Goal: Information Seeking & Learning: Learn about a topic

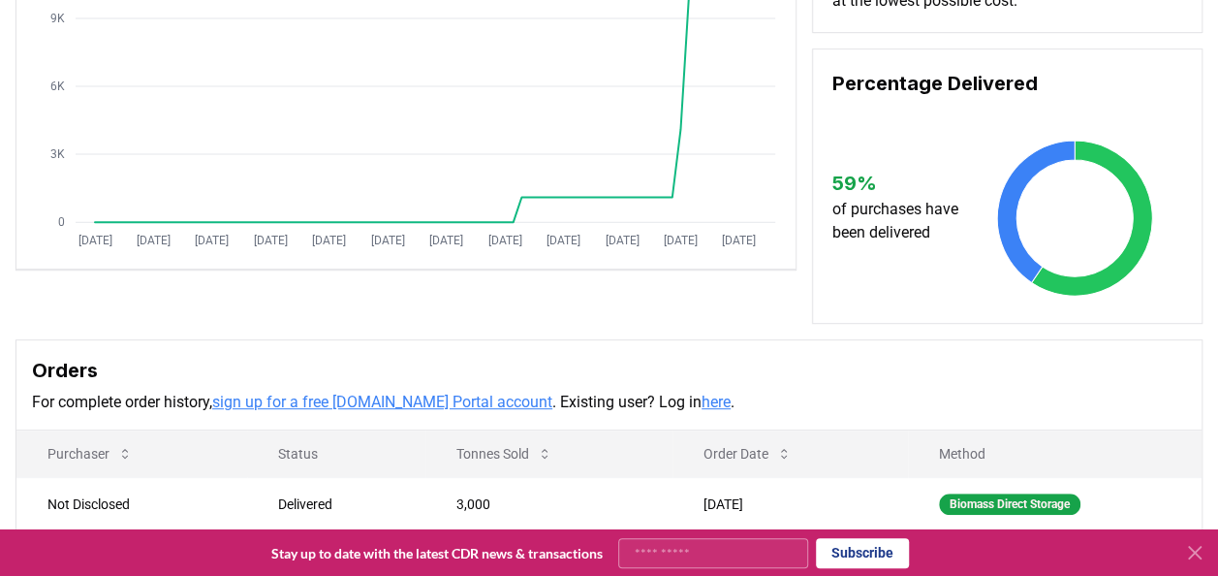
scroll to position [581, 0]
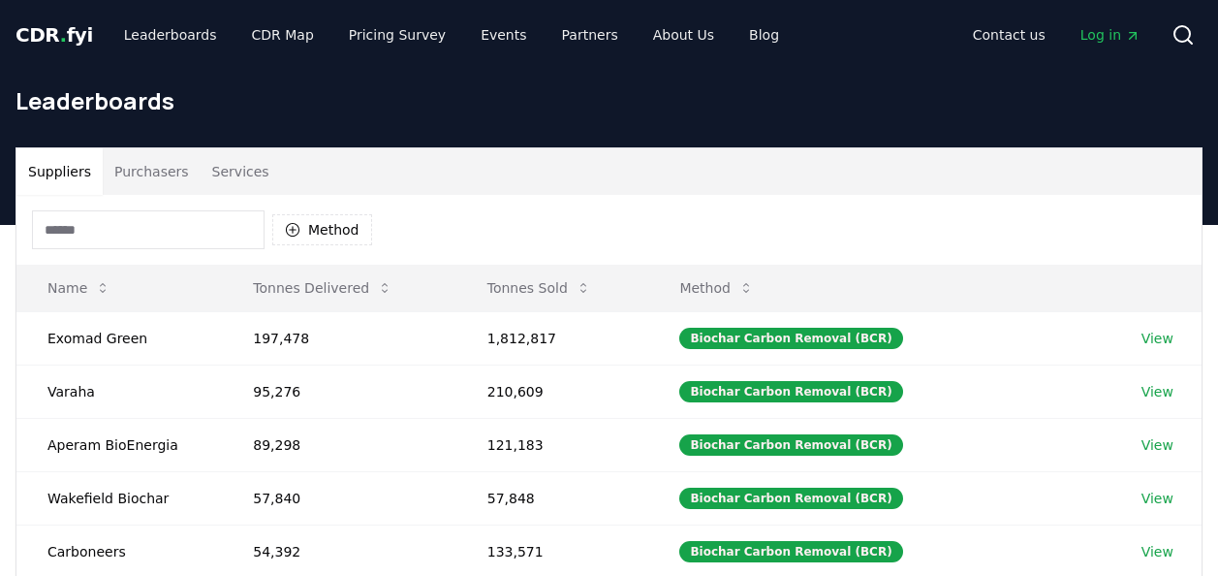
scroll to position [97, 0]
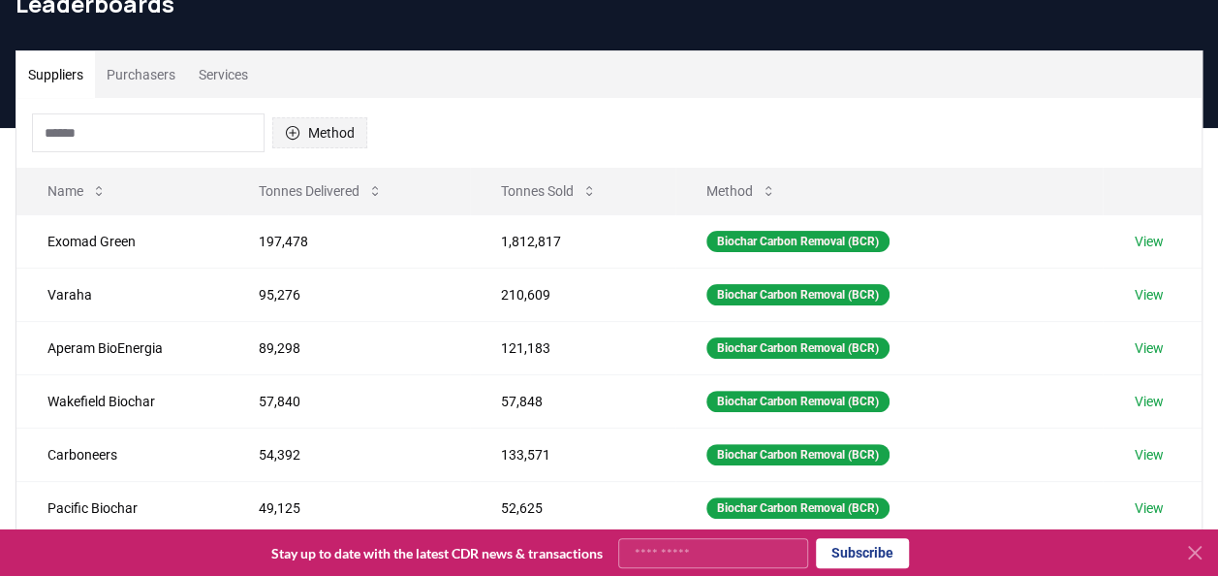
click at [283, 132] on button "Method" at bounding box center [319, 132] width 95 height 31
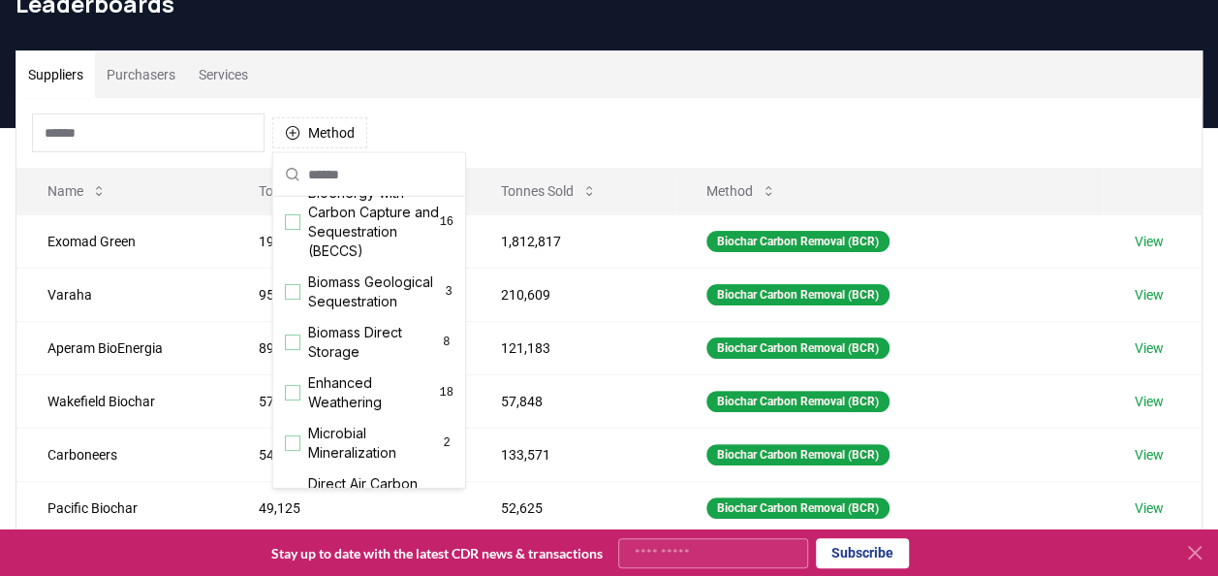
scroll to position [291, 0]
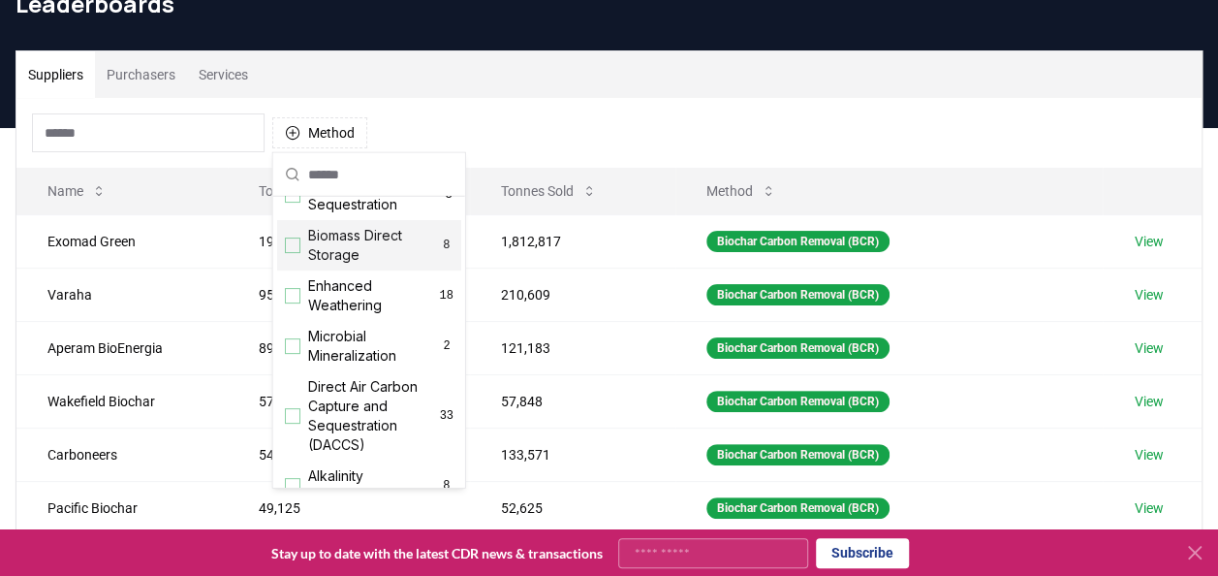
click at [339, 259] on span "Biomass Direct Storage" at bounding box center [374, 245] width 132 height 39
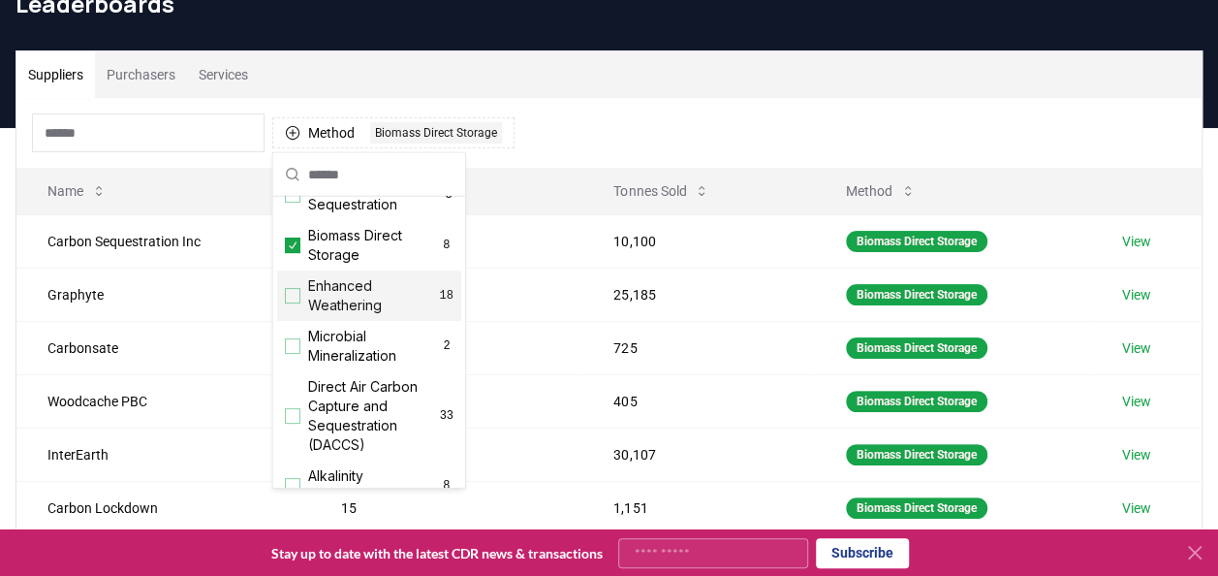
scroll to position [388, 0]
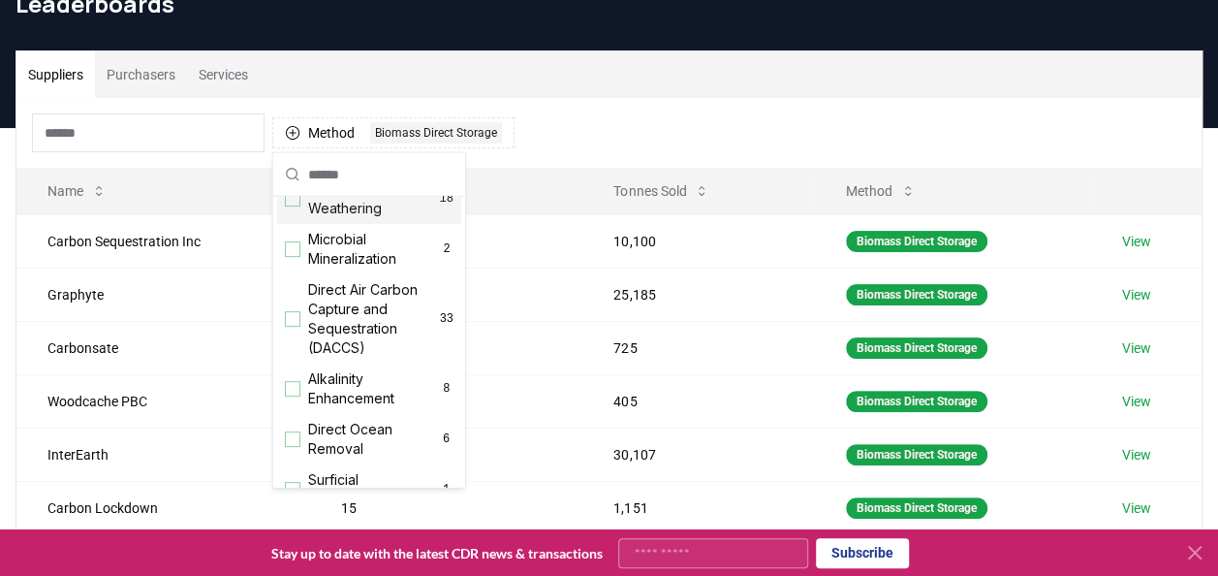
click at [657, 85] on div "Suppliers Purchasers Services" at bounding box center [608, 74] width 1185 height 47
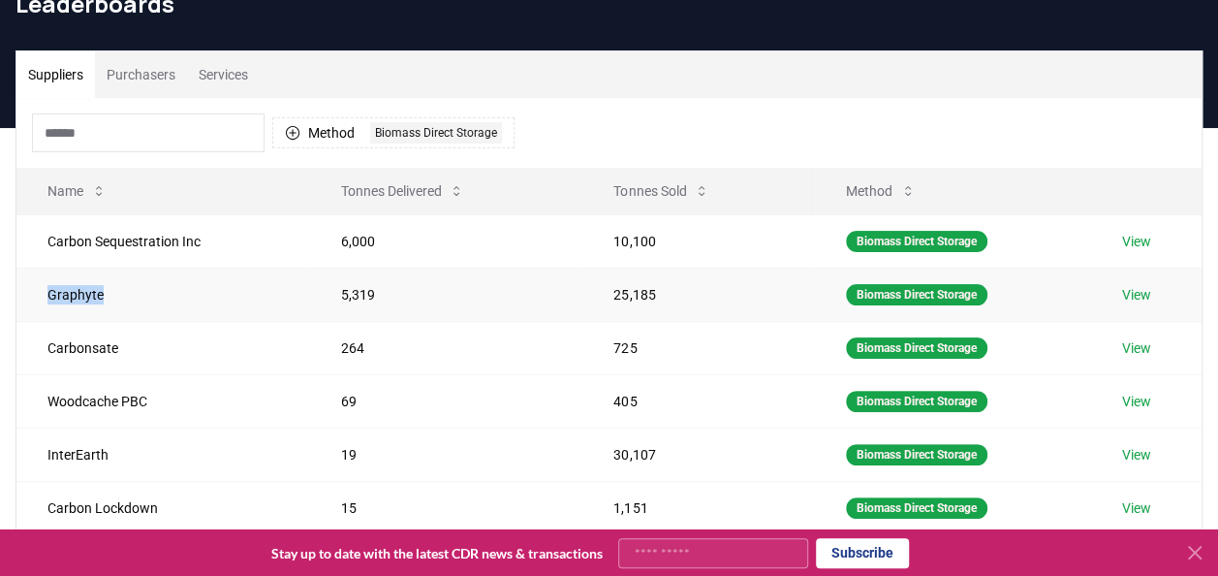
drag, startPoint x: 112, startPoint y: 289, endPoint x: 39, endPoint y: 294, distance: 73.8
click at [39, 294] on td "Graphyte" at bounding box center [162, 293] width 293 height 53
copy td "Graphyte"
click at [320, 132] on button "Method 1 Biomass Direct Storage" at bounding box center [393, 132] width 242 height 31
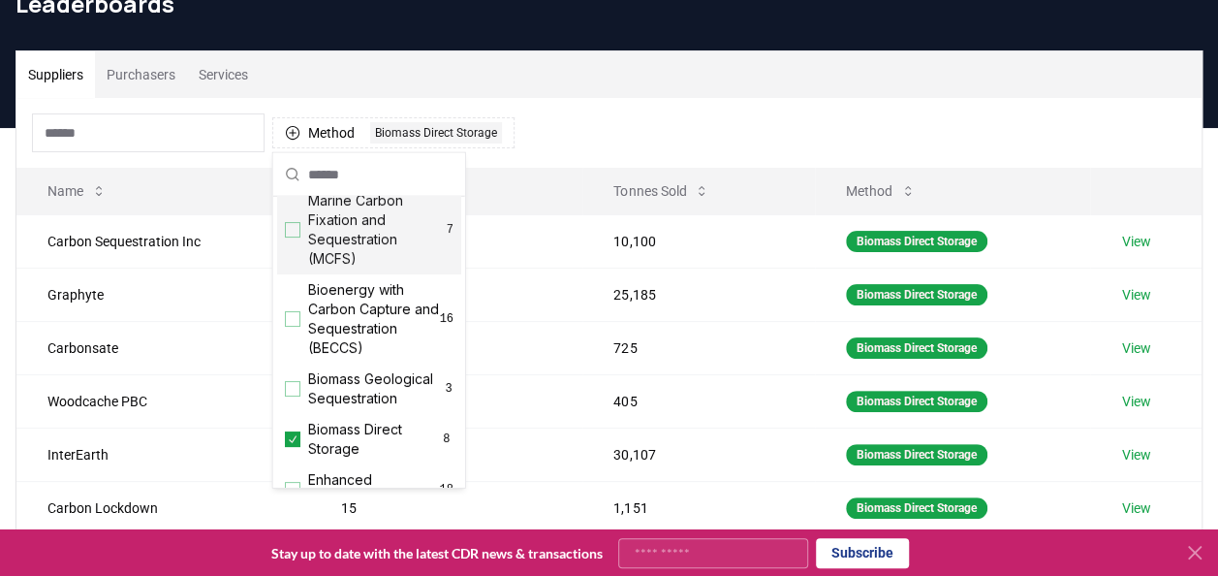
scroll to position [291, 0]
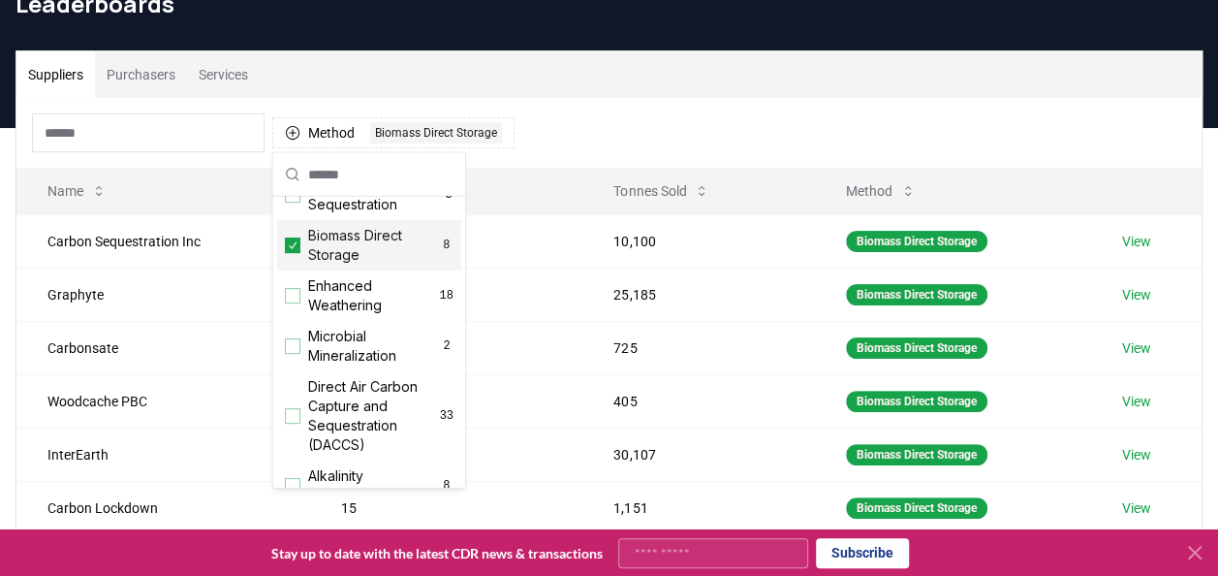
click at [302, 259] on div "Biomass Direct Storage 8" at bounding box center [369, 245] width 184 height 50
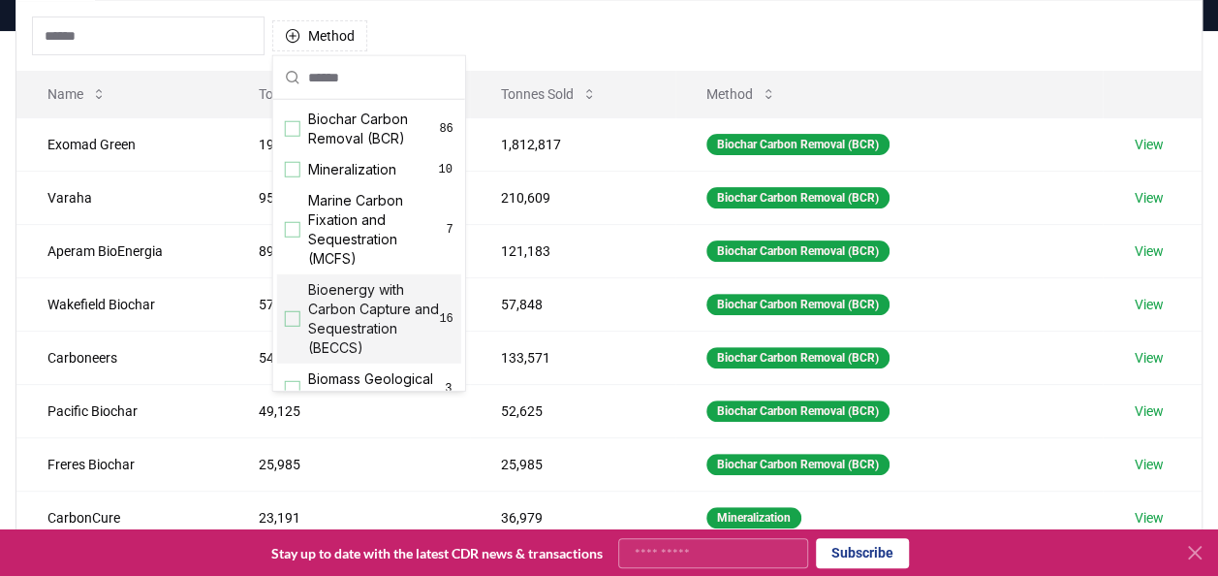
scroll to position [97, 0]
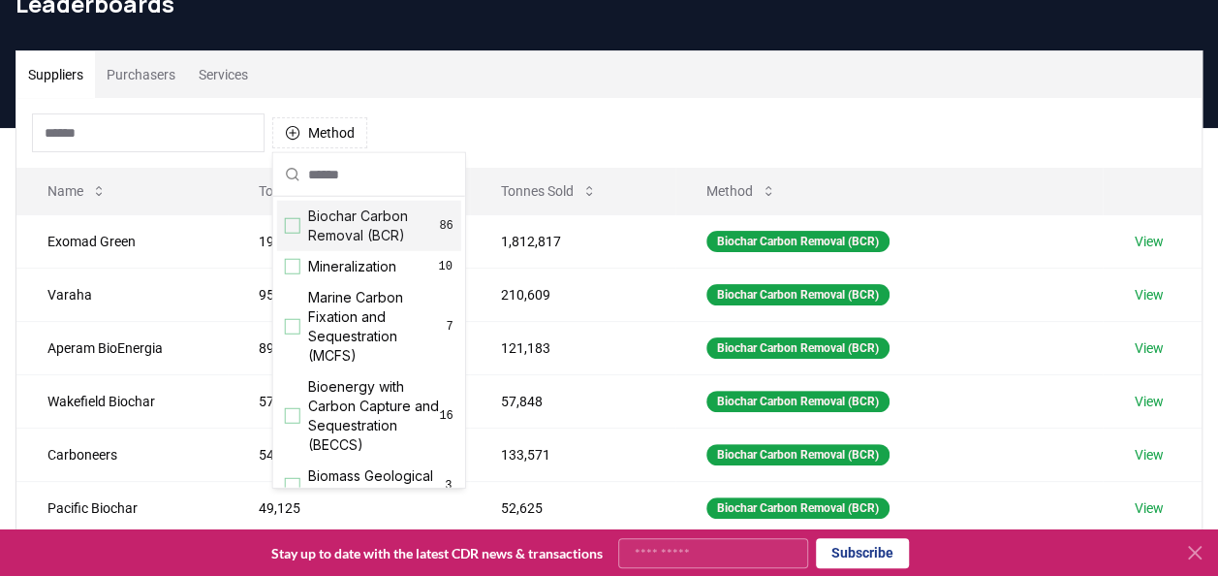
click at [450, 79] on div "Suppliers Purchasers Services" at bounding box center [608, 74] width 1185 height 47
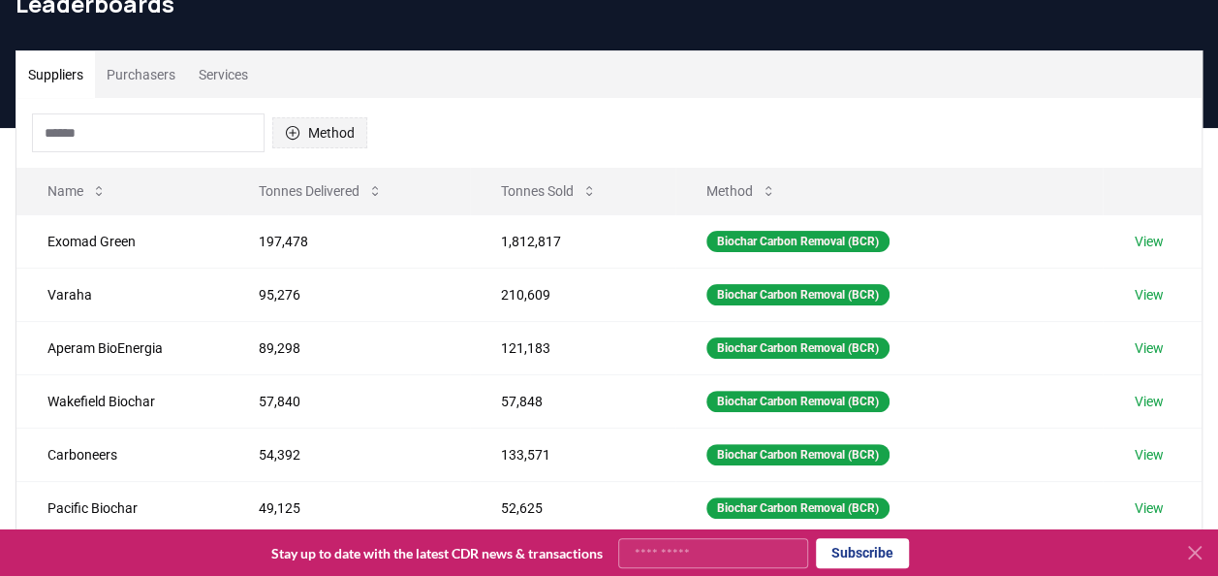
click at [346, 136] on button "Method" at bounding box center [319, 132] width 95 height 31
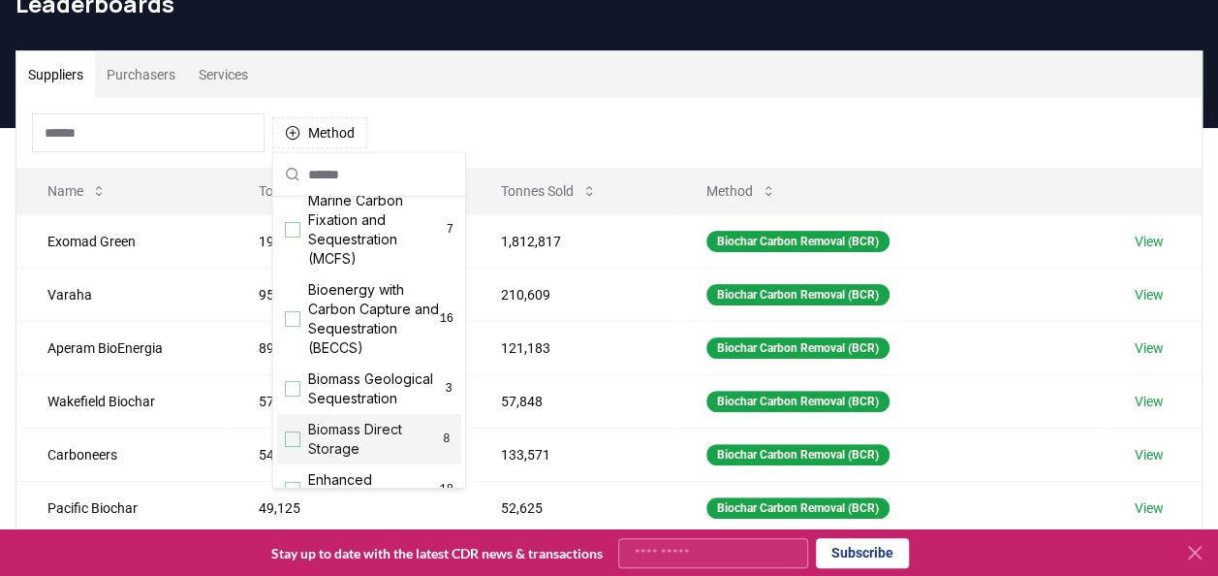
click at [312, 458] on span "Biomass Direct Storage" at bounding box center [374, 439] width 132 height 39
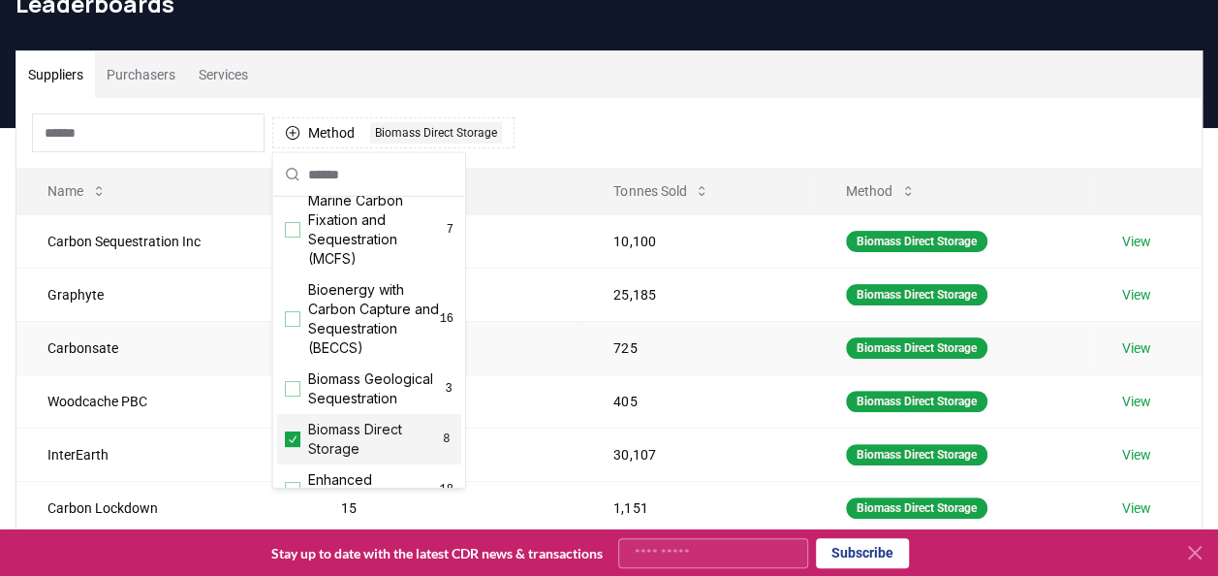
click at [117, 361] on td "Carbonsate" at bounding box center [162, 347] width 293 height 53
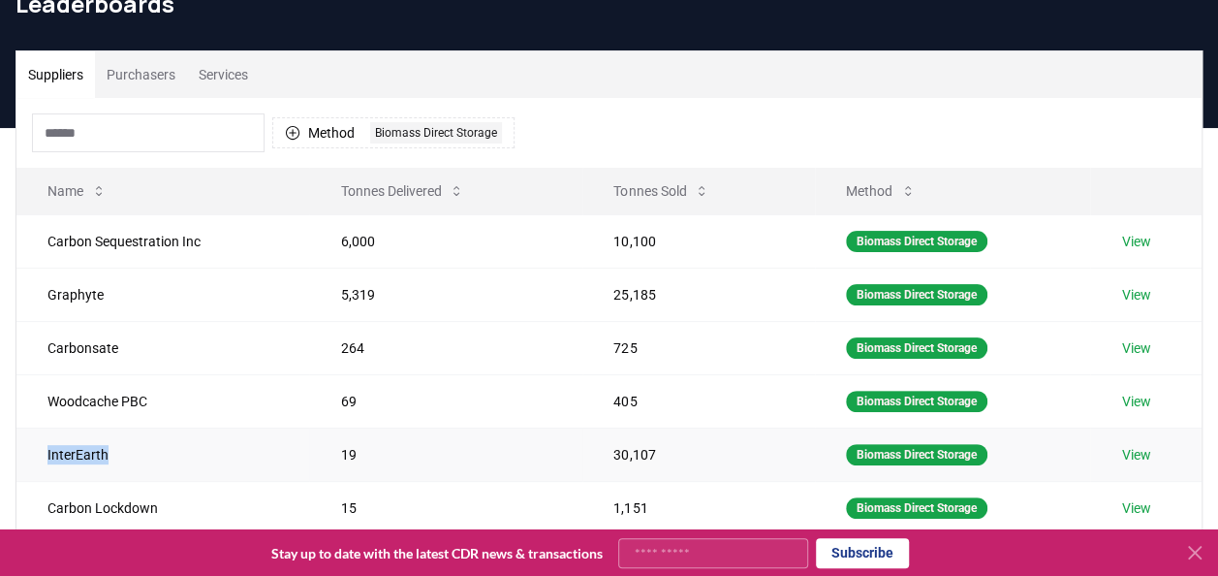
drag, startPoint x: 114, startPoint y: 451, endPoint x: 19, endPoint y: 445, distance: 95.1
click at [19, 445] on td "InterEarth" at bounding box center [162, 453] width 293 height 53
copy td "InterEarth"
click at [310, 126] on button "Method 1 Biomass Direct Storage" at bounding box center [393, 132] width 242 height 31
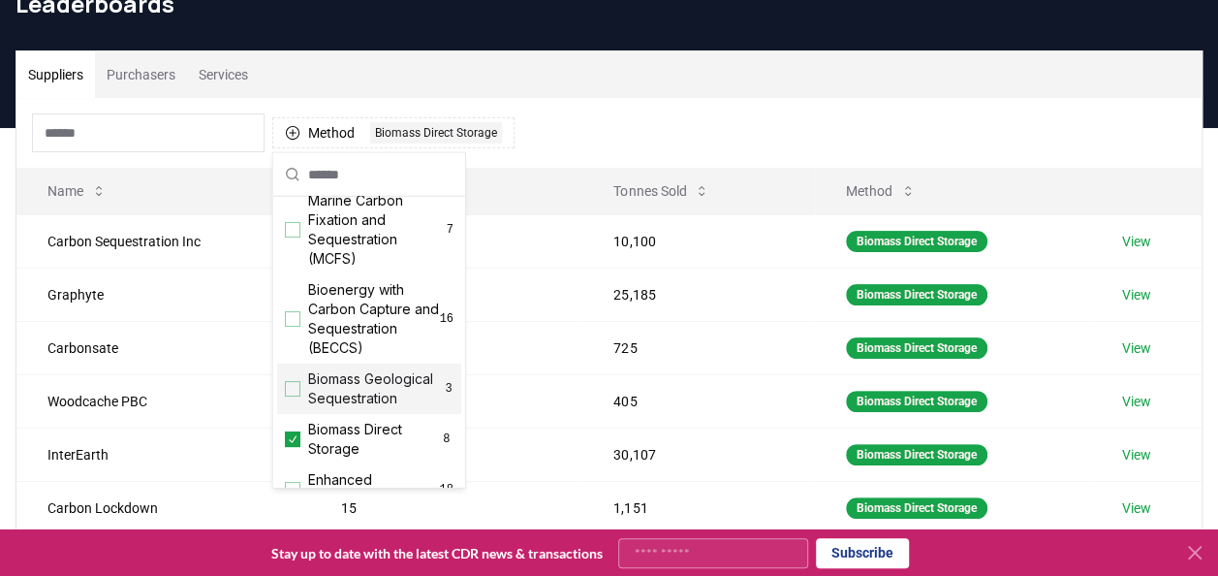
click at [296, 396] on div "Suggestions" at bounding box center [293, 389] width 16 height 16
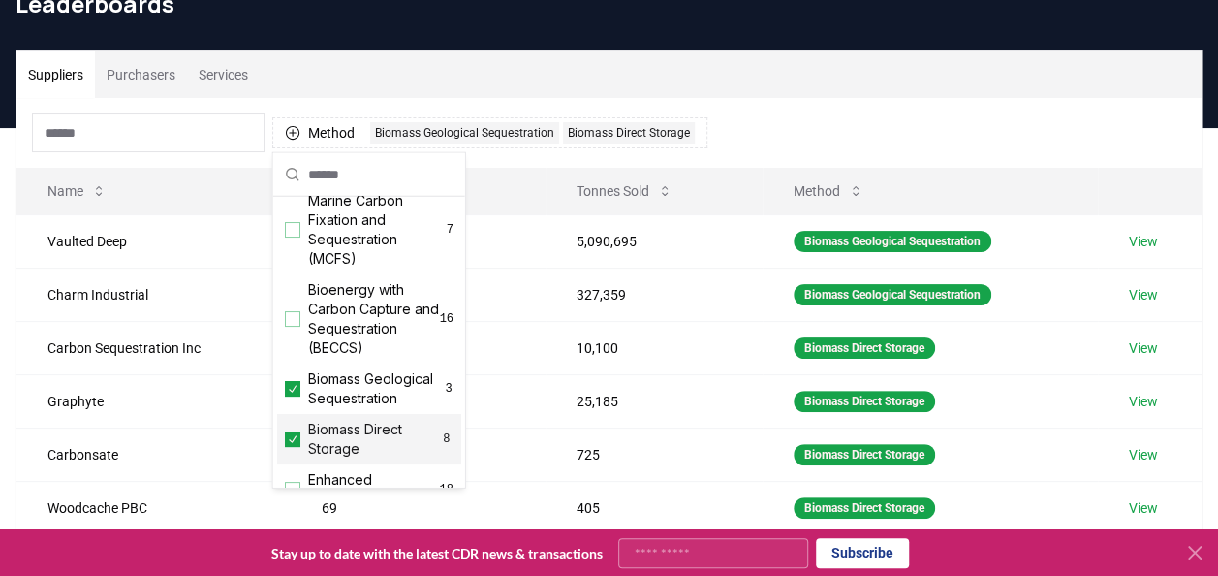
click at [296, 442] on icon "Suggestions" at bounding box center [293, 438] width 8 height 7
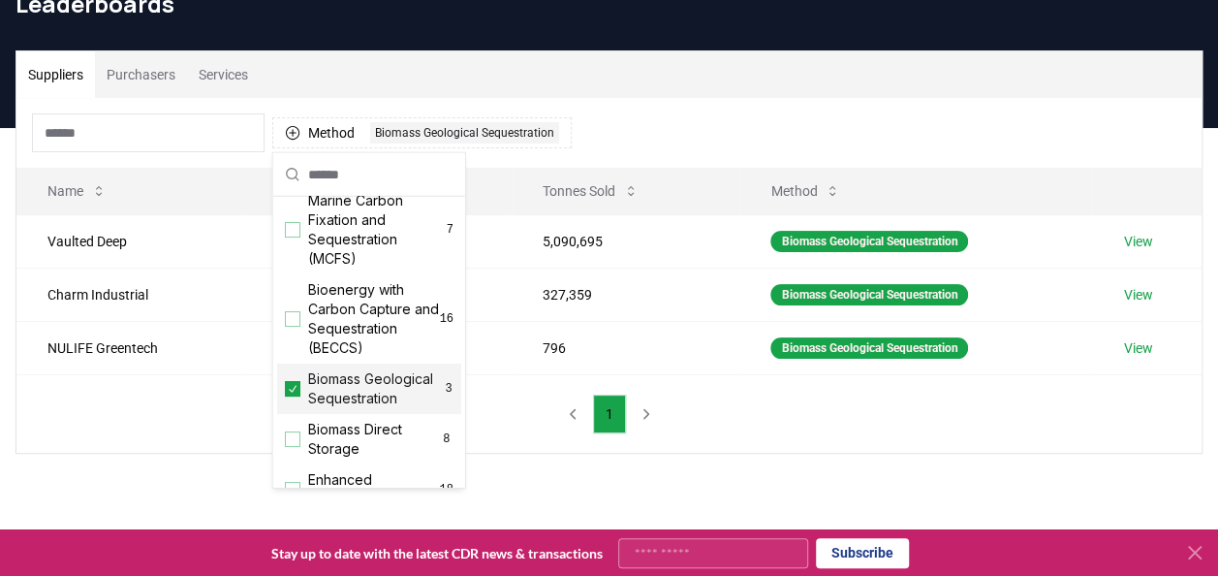
click at [142, 414] on div "Method 1 Biomass Geological Sequestration Name Tonnes Delivered Tonnes Sold Met…" at bounding box center [608, 275] width 1185 height 355
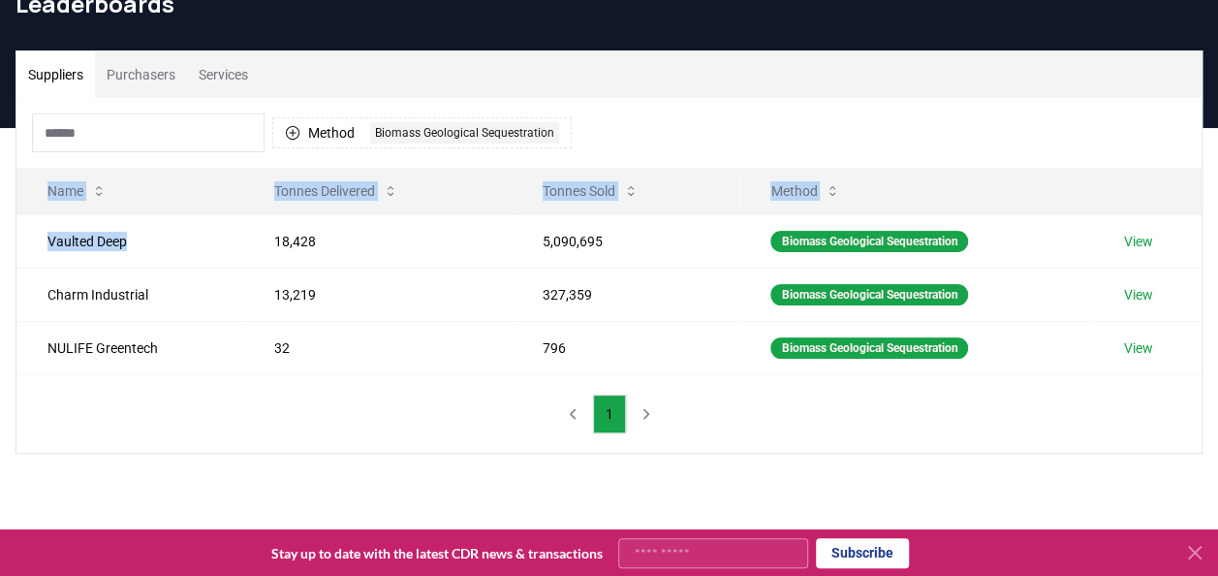
drag, startPoint x: 144, startPoint y: 242, endPoint x: 12, endPoint y: 236, distance: 132.9
click at [12, 236] on div "Suppliers Purchasers Services Method 1 Biomass Geological Sequestration Name To…" at bounding box center [609, 251] width 1218 height 403
drag, startPoint x: 12, startPoint y: 236, endPoint x: 113, endPoint y: 243, distance: 102.0
click at [113, 243] on td "Vaulted Deep" at bounding box center [129, 240] width 227 height 53
click at [132, 254] on td "Vaulted Deep" at bounding box center [129, 240] width 227 height 53
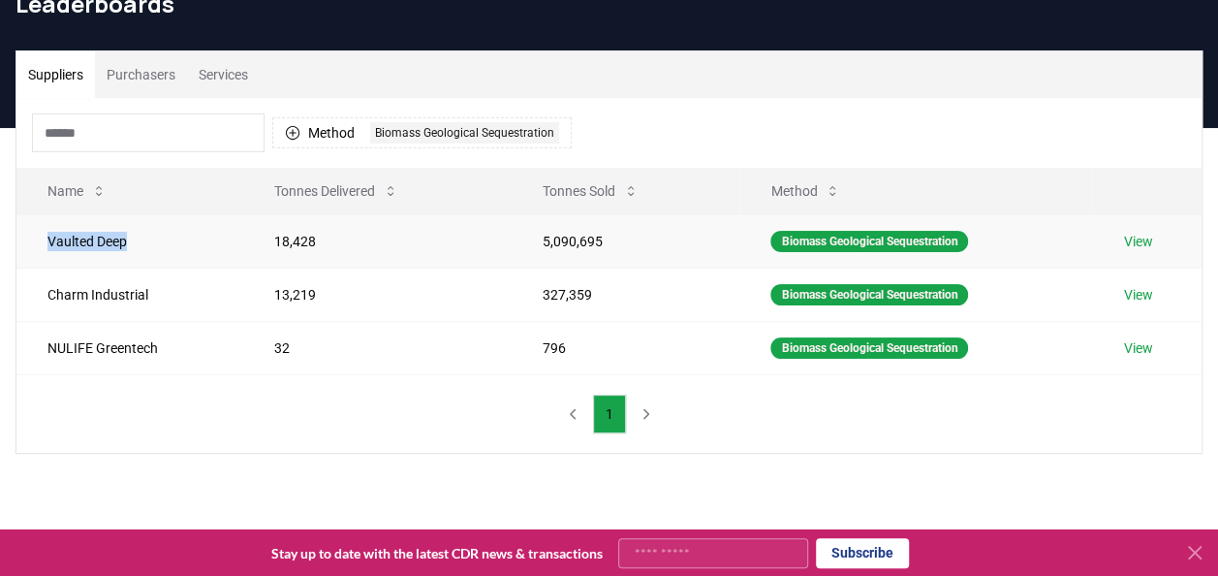
drag, startPoint x: 128, startPoint y: 240, endPoint x: 45, endPoint y: 244, distance: 83.4
click at [45, 244] on td "Vaulted Deep" at bounding box center [129, 240] width 227 height 53
copy td "Vaulted Deep"
